Goal: Entertainment & Leisure: Consume media (video, audio)

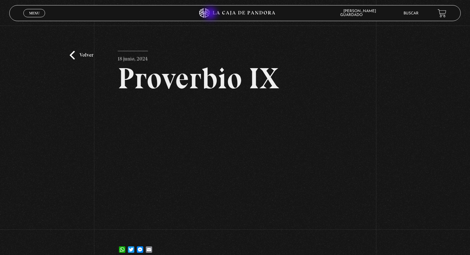
click at [214, 13] on icon at bounding box center [234, 13] width 141 height 10
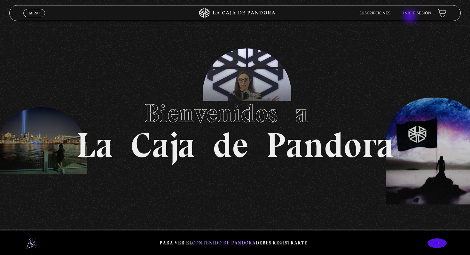
click at [410, 17] on li "Inicie sesión" at bounding box center [417, 13] width 28 height 10
click at [412, 14] on link "Inicie sesión" at bounding box center [417, 14] width 28 height 4
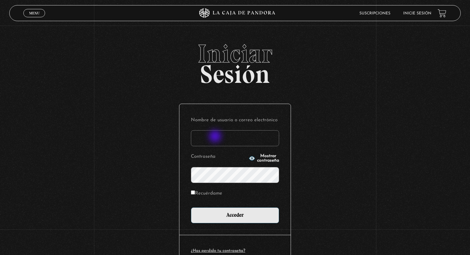
click at [217, 137] on input "Nombre de usuario o correo electrónico" at bounding box center [235, 138] width 88 height 16
type input "[EMAIL_ADDRESS][DOMAIN_NAME]"
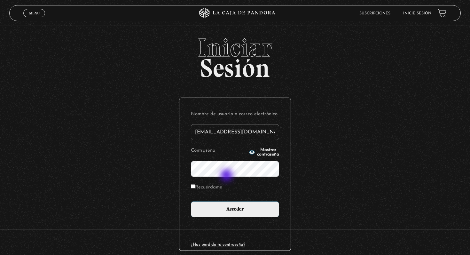
click at [191, 201] on input "Acceder" at bounding box center [235, 209] width 88 height 16
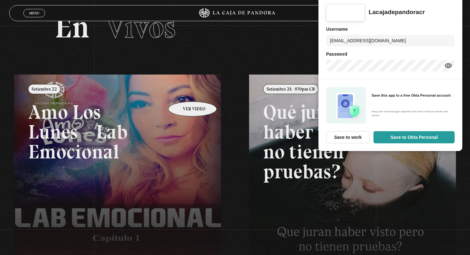
scroll to position [29, 0]
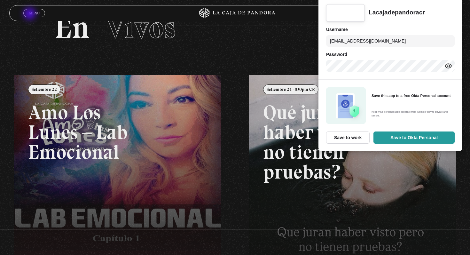
click at [34, 14] on span "Menu" at bounding box center [34, 13] width 11 height 4
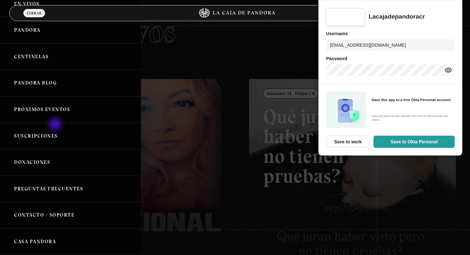
scroll to position [0, 0]
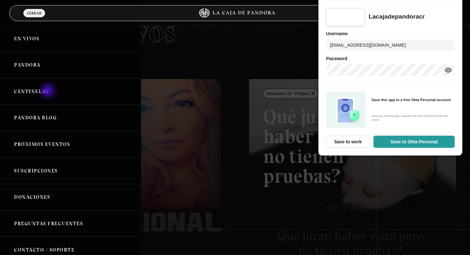
click at [48, 90] on link "Centinelas" at bounding box center [70, 91] width 141 height 27
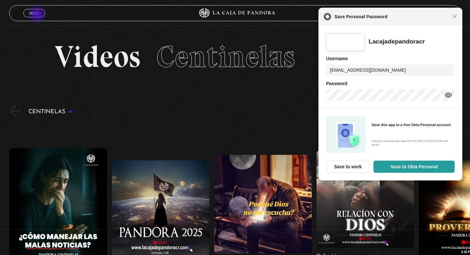
click at [38, 15] on span "Menu" at bounding box center [34, 13] width 11 height 4
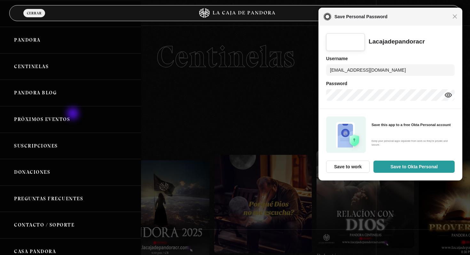
scroll to position [11, 0]
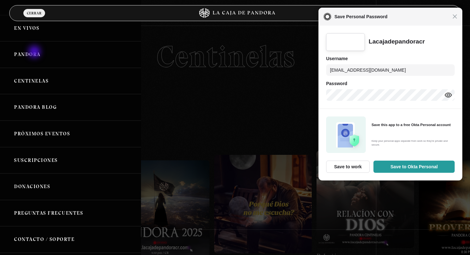
click at [35, 52] on link "Pandora" at bounding box center [70, 54] width 141 height 27
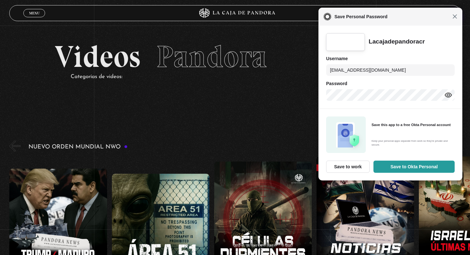
click at [455, 18] on span "Close" at bounding box center [454, 16] width 5 height 5
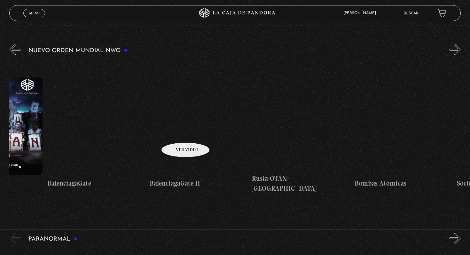
scroll to position [0, 4465]
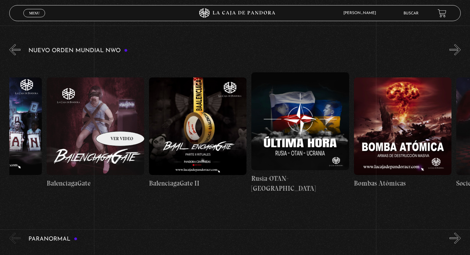
click at [112, 121] on figure at bounding box center [95, 125] width 97 height 97
